Goal: Find specific page/section: Find specific page/section

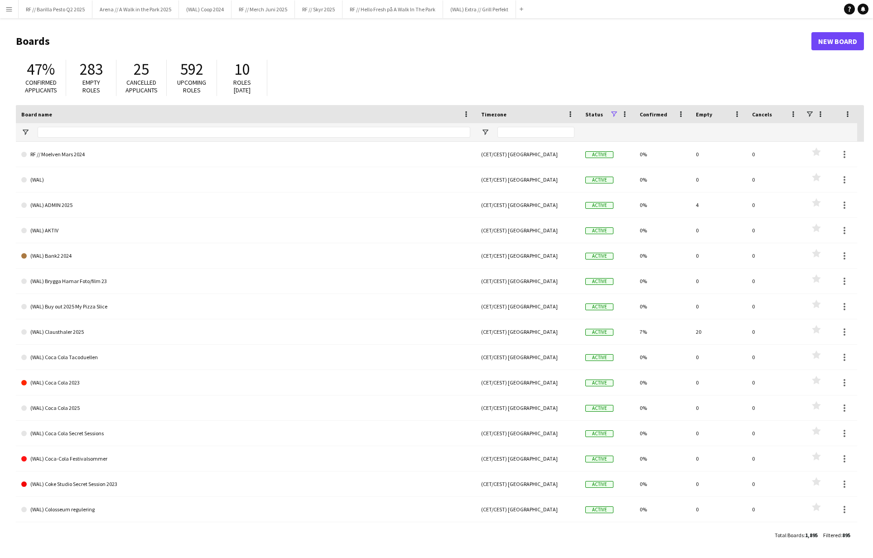
click at [5, 11] on app-icon "Menu" at bounding box center [8, 8] width 7 height 7
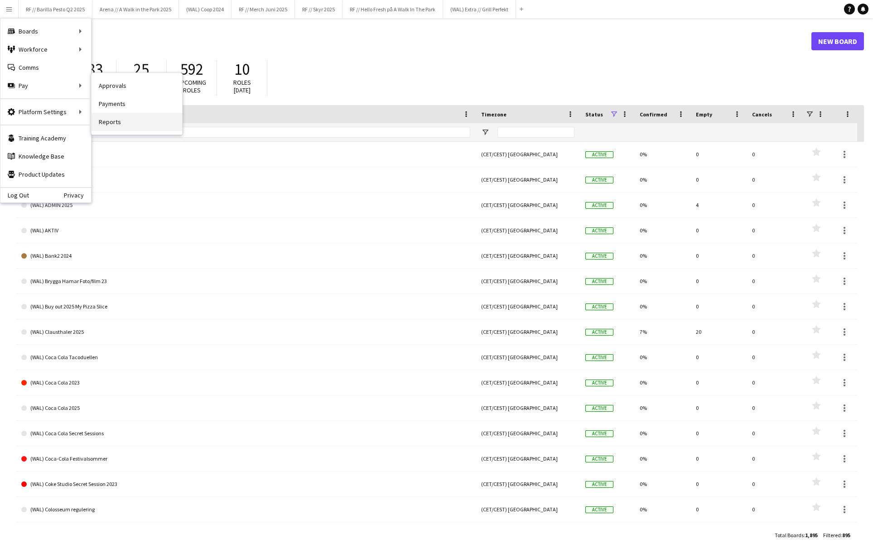
click at [120, 120] on link "Reports" at bounding box center [136, 122] width 91 height 18
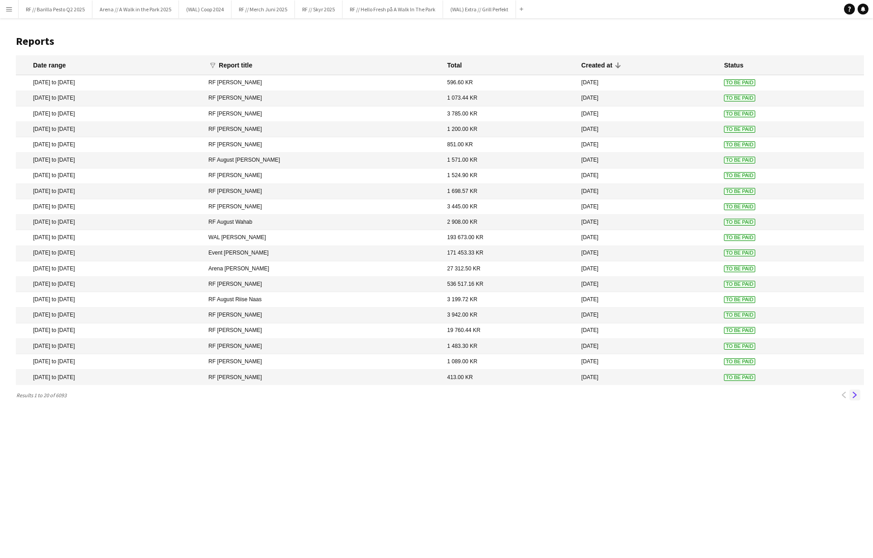
click at [856, 399] on button "Next" at bounding box center [854, 394] width 11 height 11
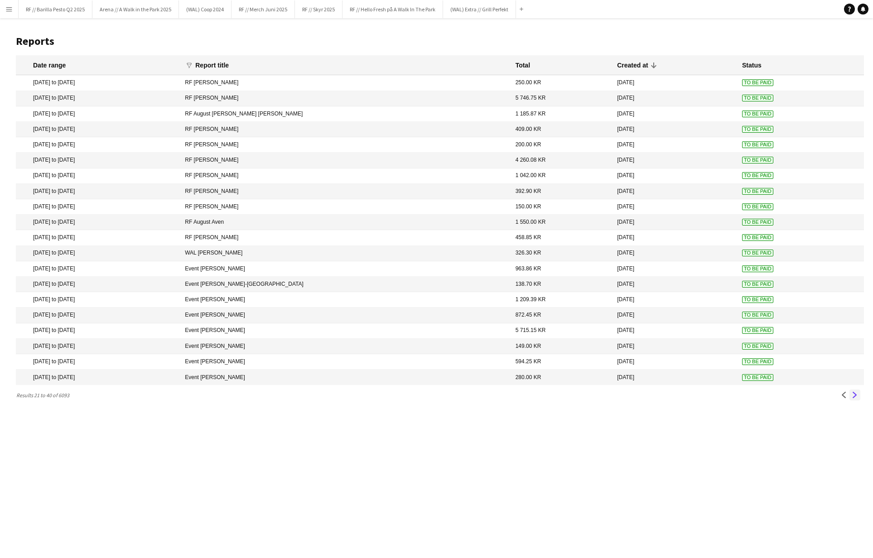
click at [854, 398] on app-icon "Next" at bounding box center [854, 395] width 6 height 6
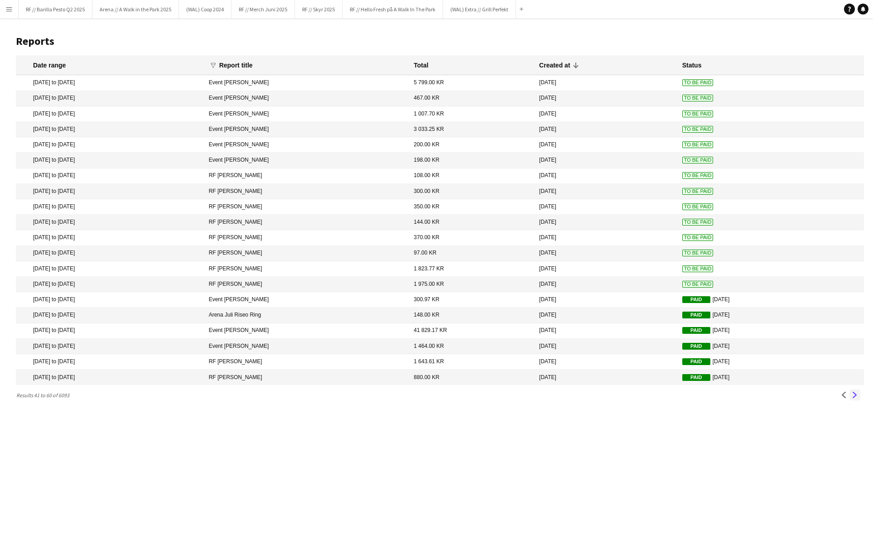
click at [854, 398] on app-icon "Next" at bounding box center [854, 395] width 6 height 6
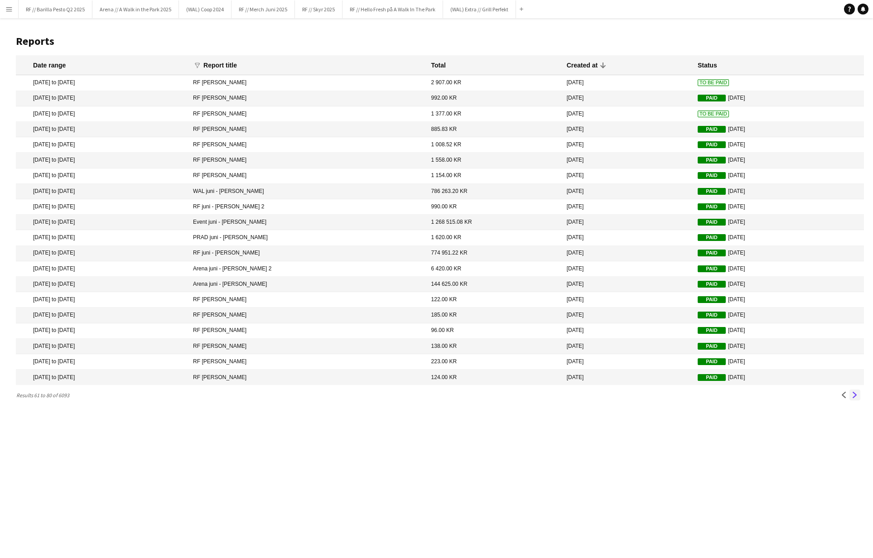
click at [854, 396] on app-icon "Next" at bounding box center [854, 395] width 6 height 6
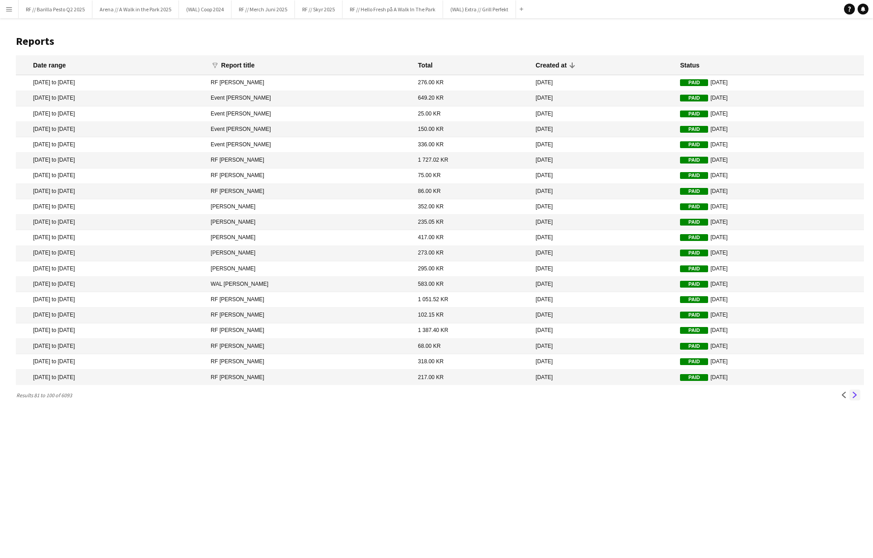
click at [853, 395] on app-icon "Next" at bounding box center [854, 395] width 6 height 6
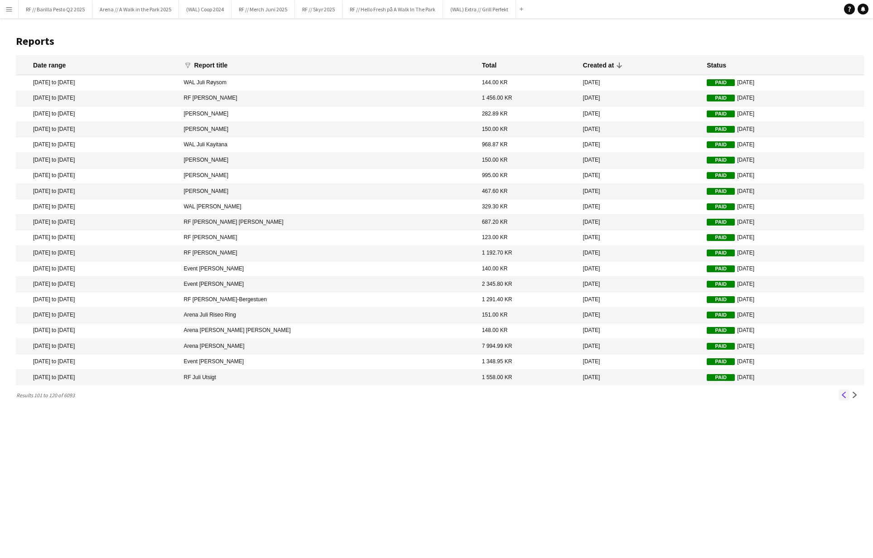
click at [844, 397] on app-icon "Previous" at bounding box center [844, 395] width 6 height 6
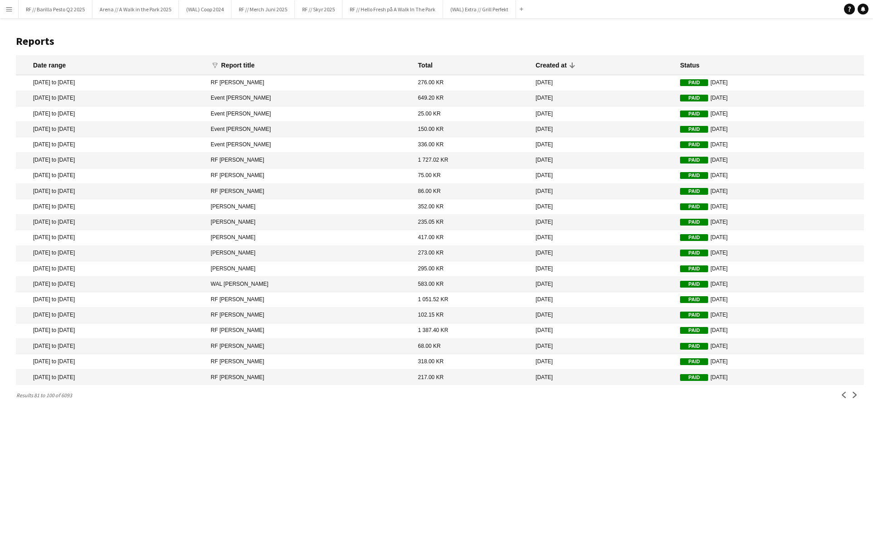
click at [842, 397] on app-icon "Previous" at bounding box center [844, 395] width 6 height 6
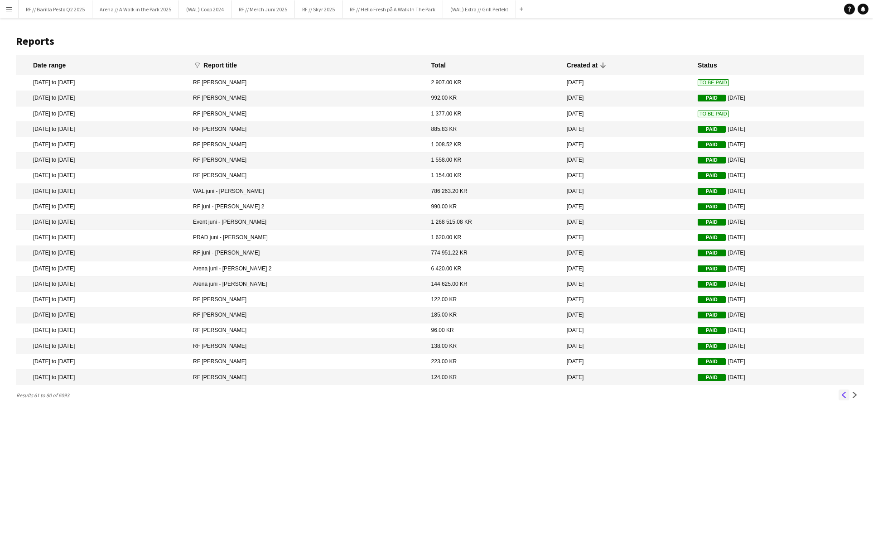
click at [842, 396] on app-icon "Previous" at bounding box center [844, 395] width 6 height 6
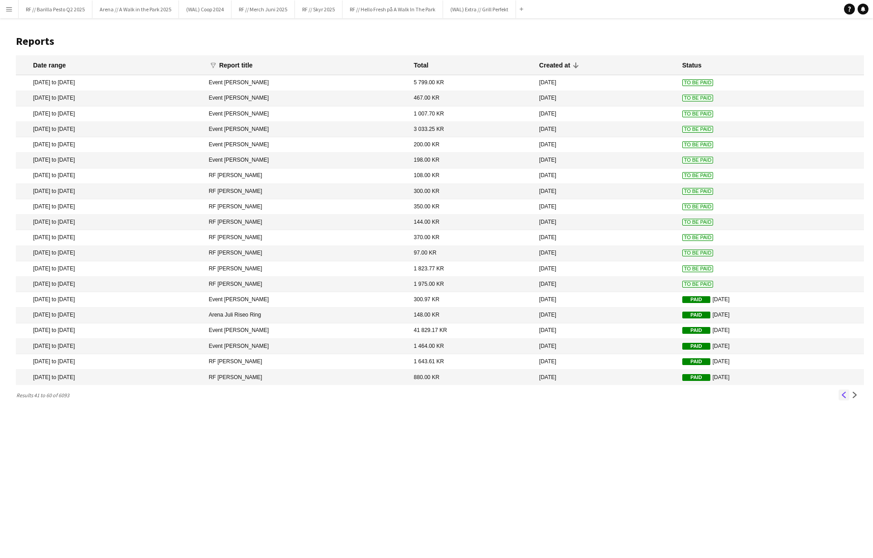
click at [843, 396] on app-icon "Previous" at bounding box center [844, 395] width 6 height 6
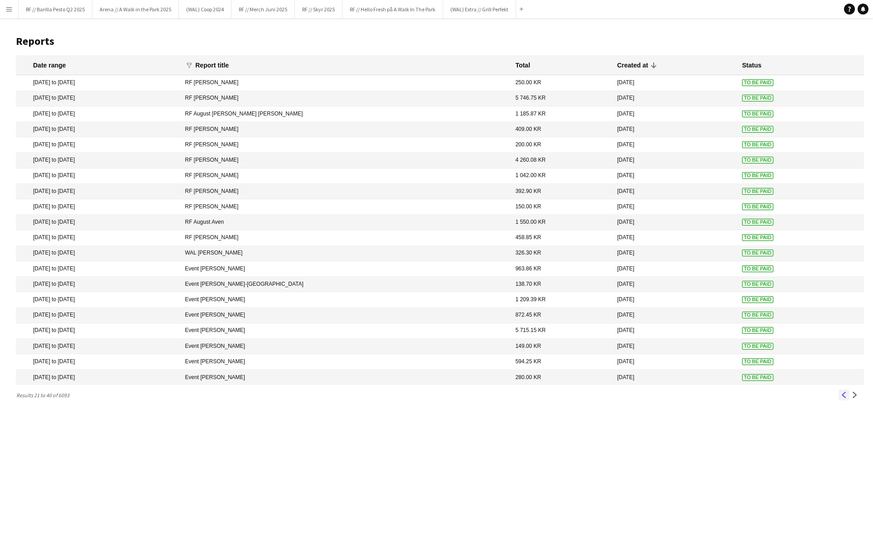
click at [843, 396] on app-icon "Previous" at bounding box center [844, 395] width 6 height 6
